Goal: Task Accomplishment & Management: Use online tool/utility

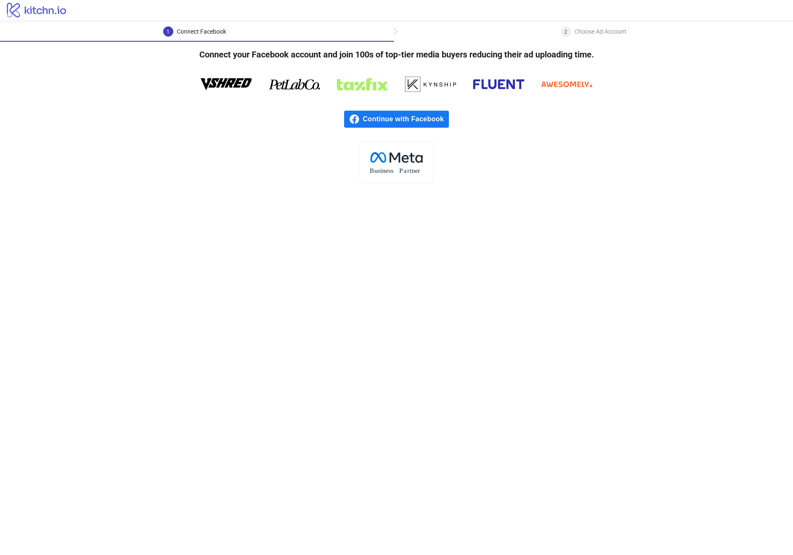
click at [387, 121] on span "Continue with Facebook" at bounding box center [406, 119] width 86 height 17
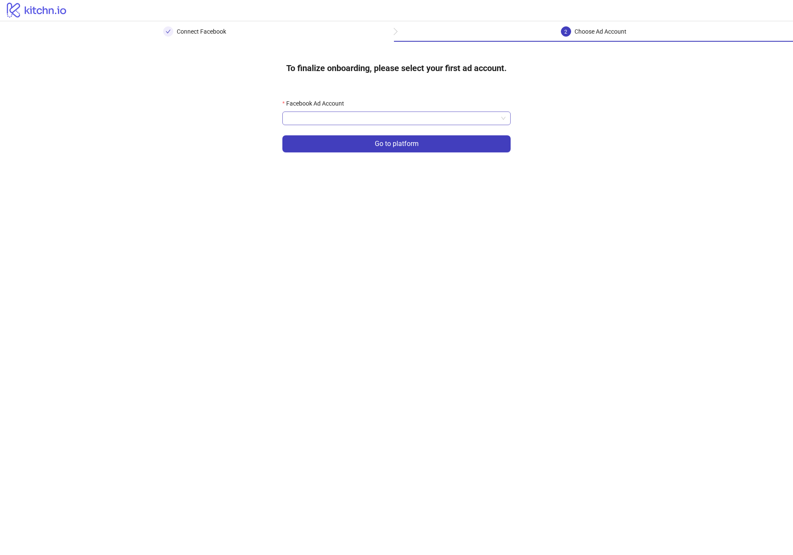
click at [348, 122] on input "Facebook Ad Account" at bounding box center [392, 118] width 210 height 13
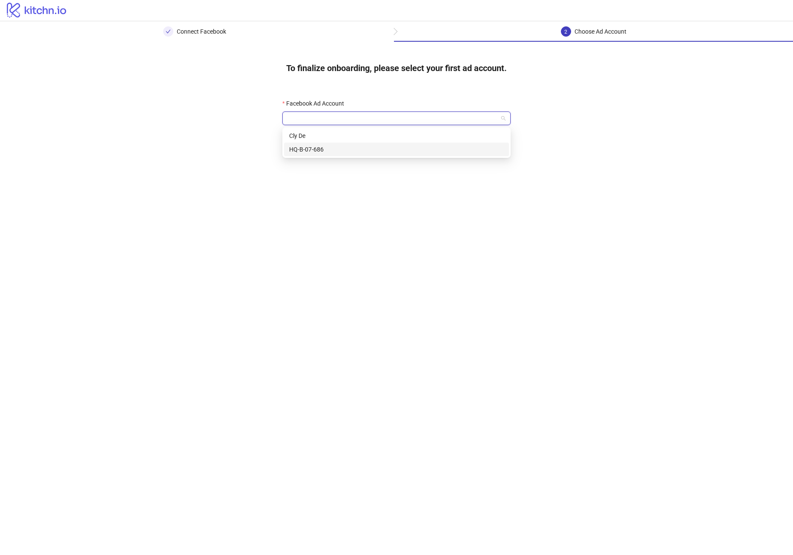
click at [331, 149] on div "HQ-B-07-686" at bounding box center [396, 149] width 215 height 9
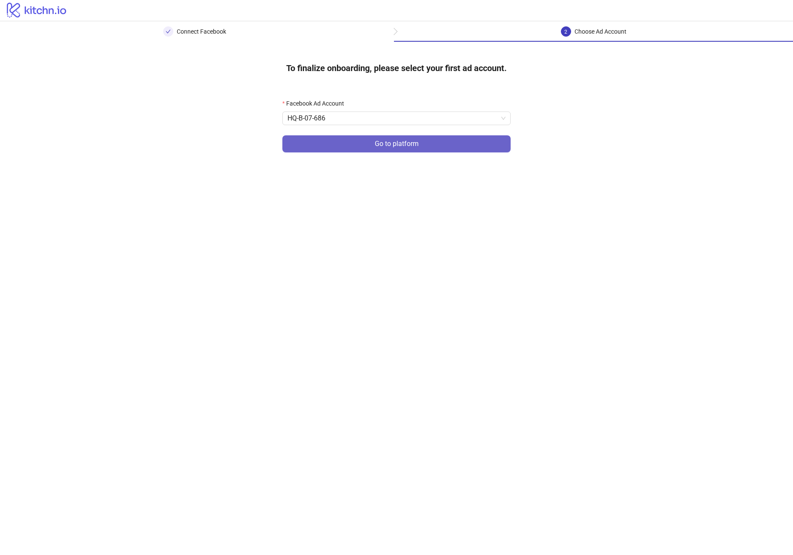
click at [341, 141] on button "Go to platform" at bounding box center [396, 143] width 228 height 17
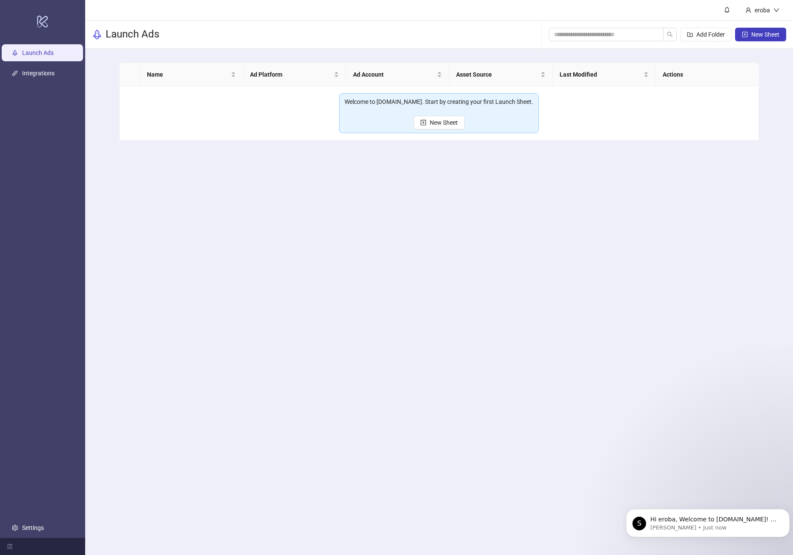
click at [323, 241] on main "eroba Launch Ads Add Folder New Sheet Name Ad Platform Ad Account Asset Source …" at bounding box center [439, 277] width 708 height 555
click at [439, 122] on span "New Sheet" at bounding box center [444, 122] width 28 height 7
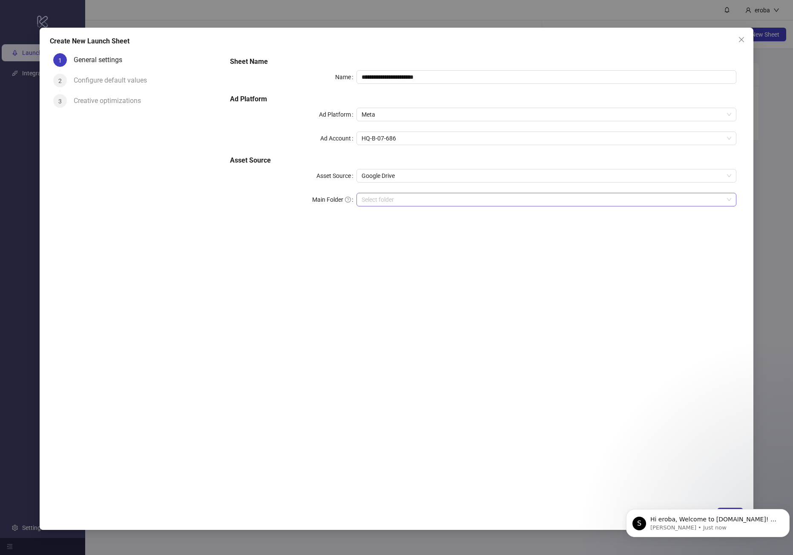
click at [407, 203] on input "Main Folder" at bounding box center [543, 199] width 362 height 13
click at [417, 199] on input "Main Folder" at bounding box center [543, 199] width 362 height 13
click at [724, 510] on div "S Hi eroba, Welcome to [DOMAIN_NAME]! 🎉 You’re all set to start launching ads e…" at bounding box center [708, 523] width 164 height 28
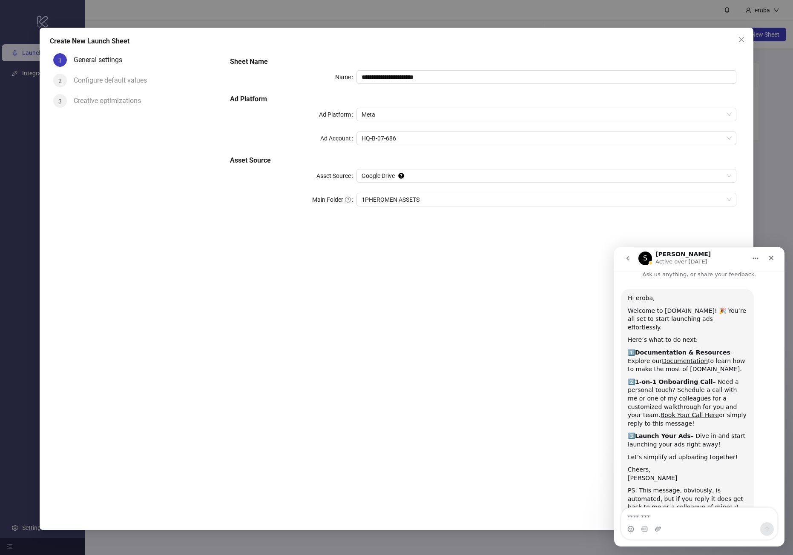
scroll to position [17, 0]
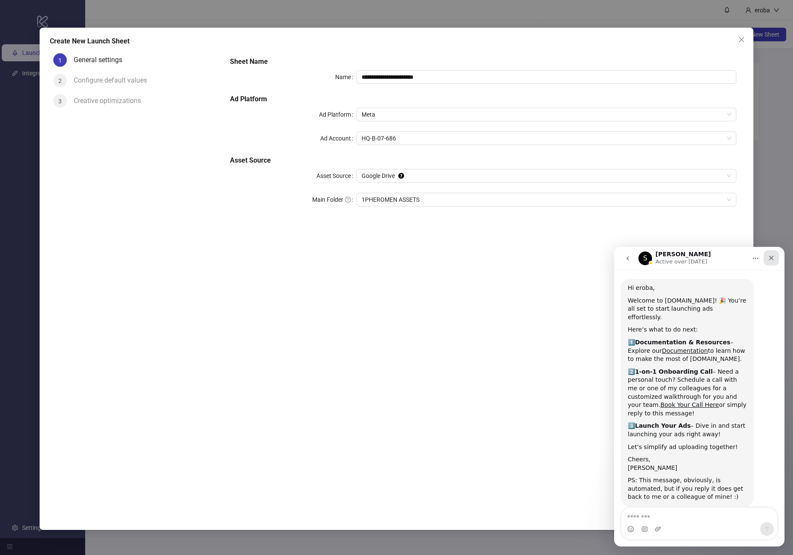
click at [776, 260] on div "Close" at bounding box center [771, 257] width 15 height 15
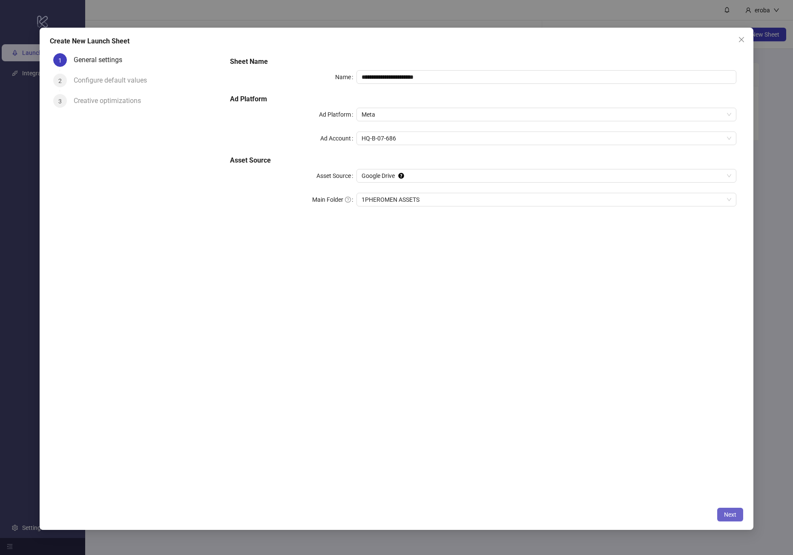
click at [729, 515] on span "Next" at bounding box center [730, 514] width 12 height 7
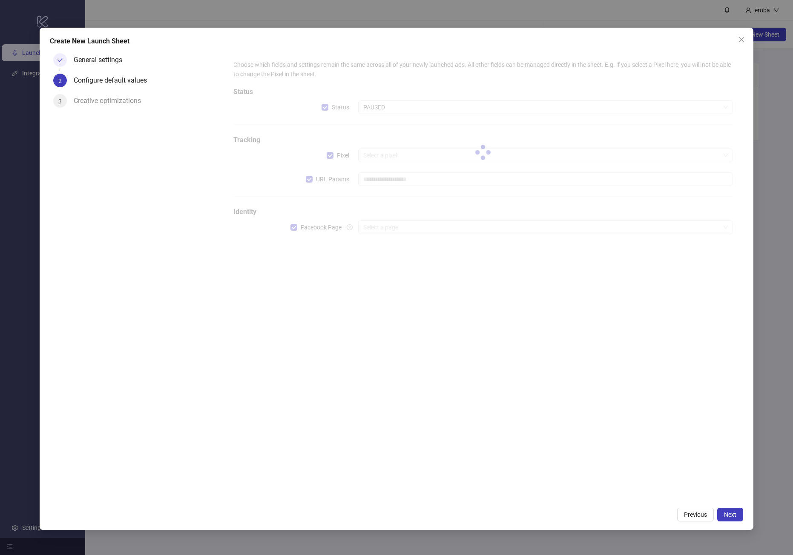
type input "**********"
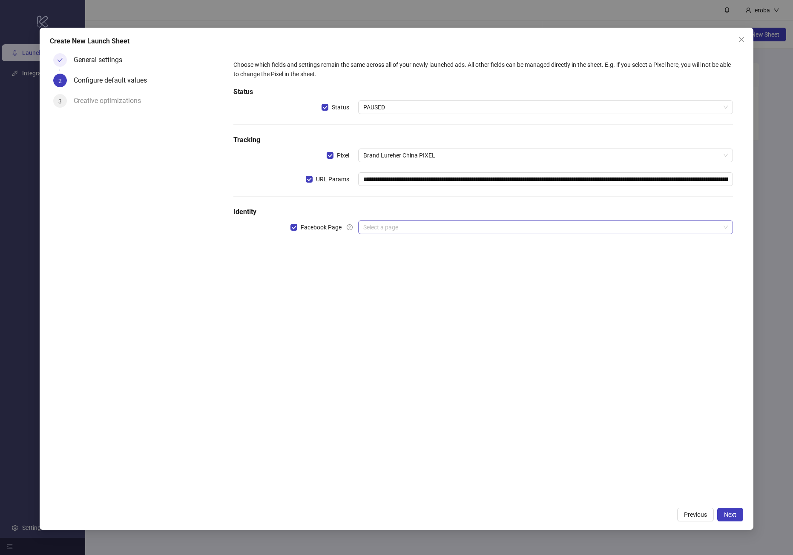
click at [405, 229] on input "search" at bounding box center [541, 227] width 357 height 13
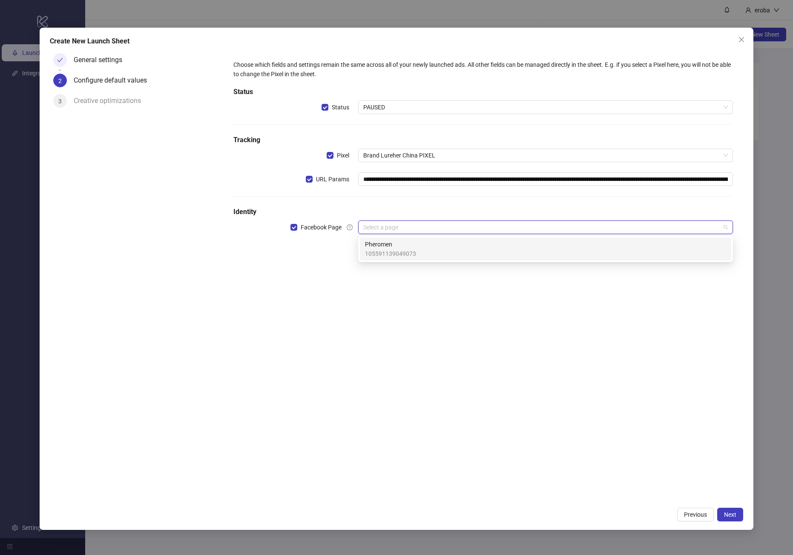
click at [399, 244] on span "Pheromen" at bounding box center [390, 244] width 51 height 9
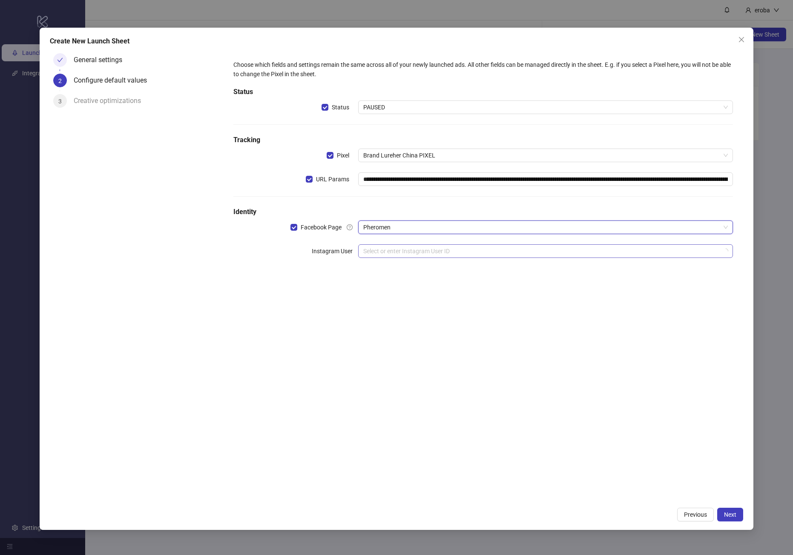
click at [398, 255] on input "search" at bounding box center [541, 251] width 357 height 13
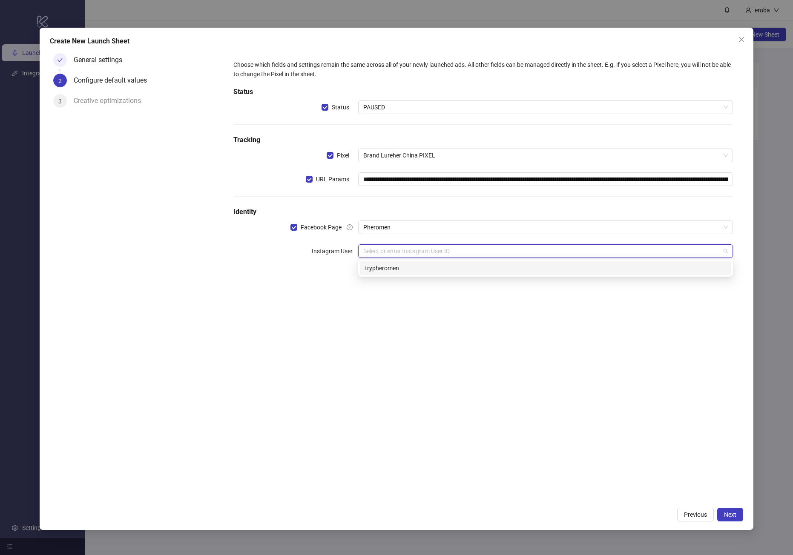
click at [403, 264] on div "trypheromen" at bounding box center [545, 268] width 361 height 9
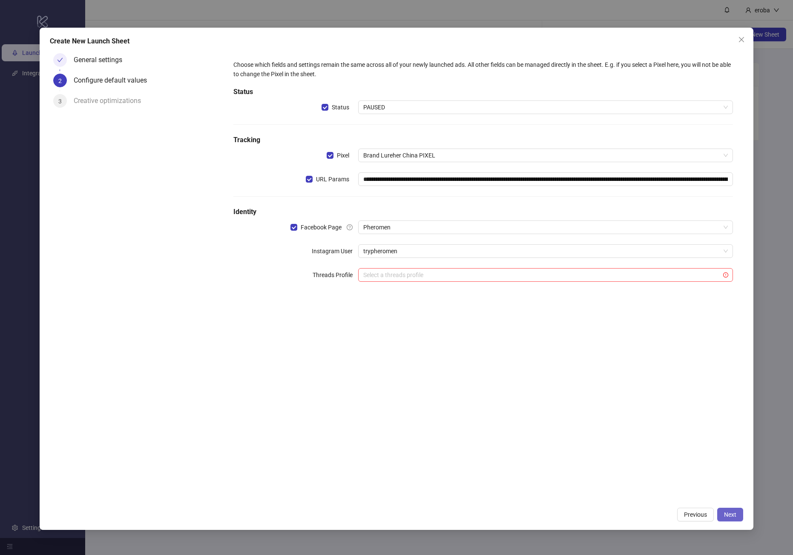
click at [730, 517] on span "Next" at bounding box center [730, 514] width 12 height 7
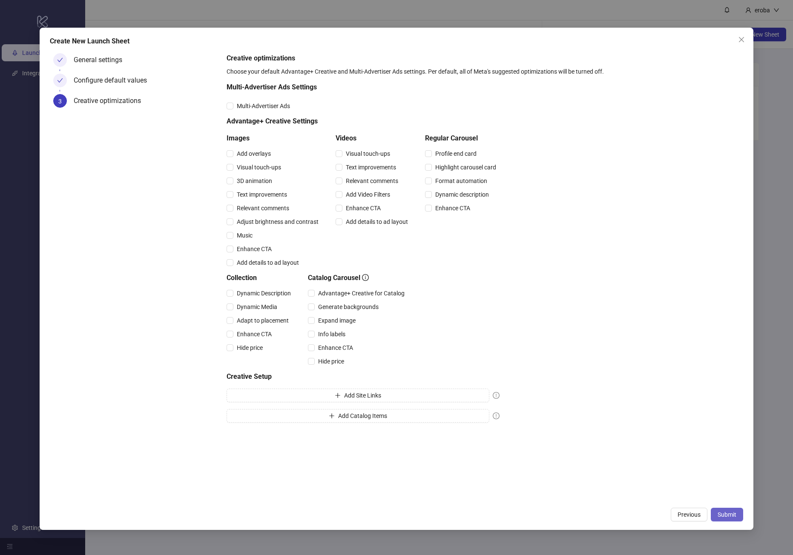
click at [729, 517] on span "Submit" at bounding box center [727, 514] width 19 height 7
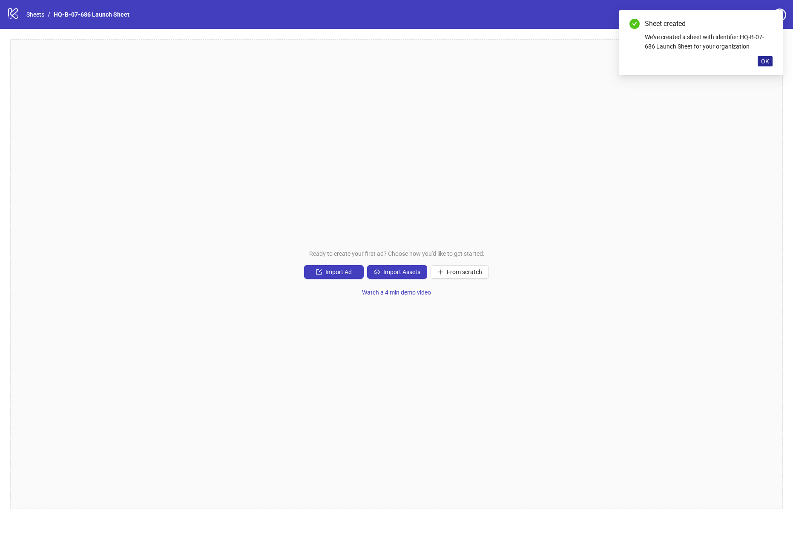
click at [772, 60] on button "OK" at bounding box center [765, 61] width 15 height 10
